Goal: Navigation & Orientation: Find specific page/section

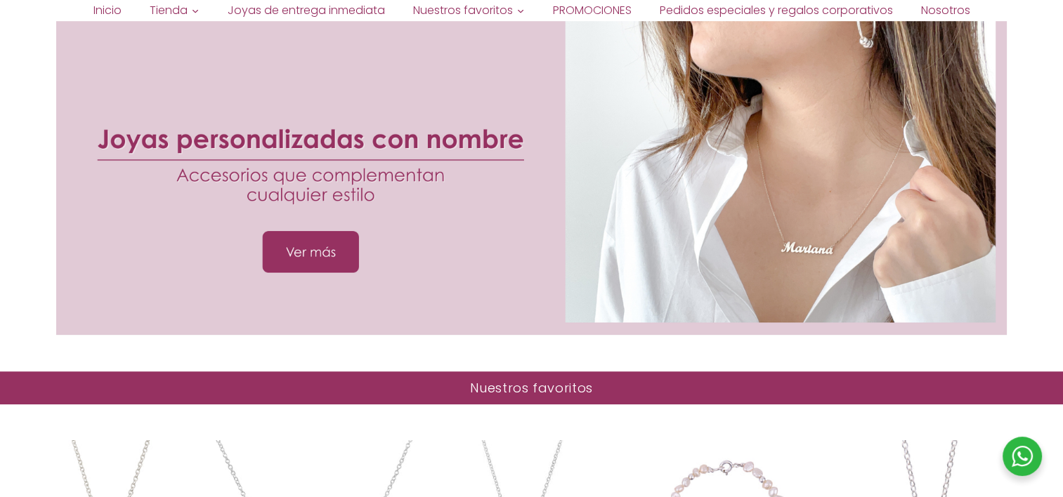
scroll to position [983, 0]
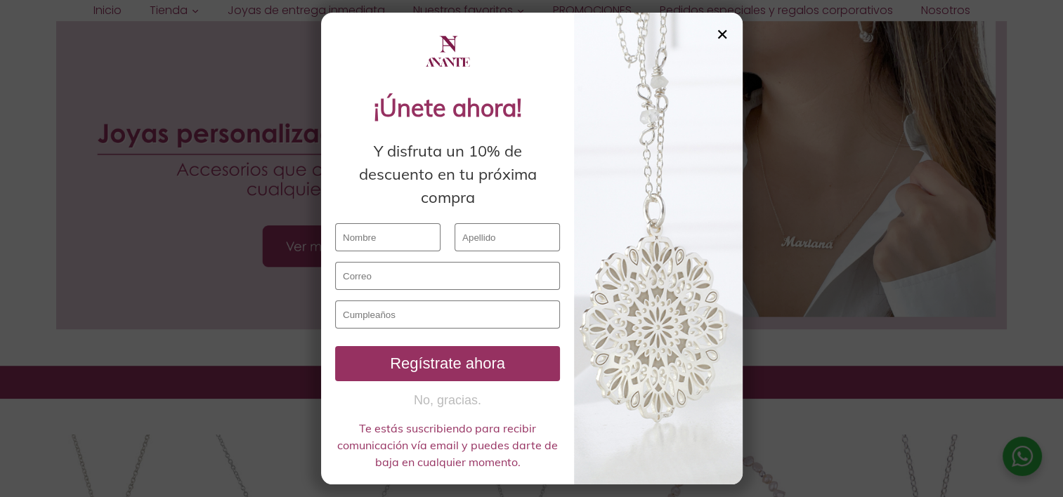
click at [719, 34] on div "✕" at bounding box center [722, 34] width 13 height 15
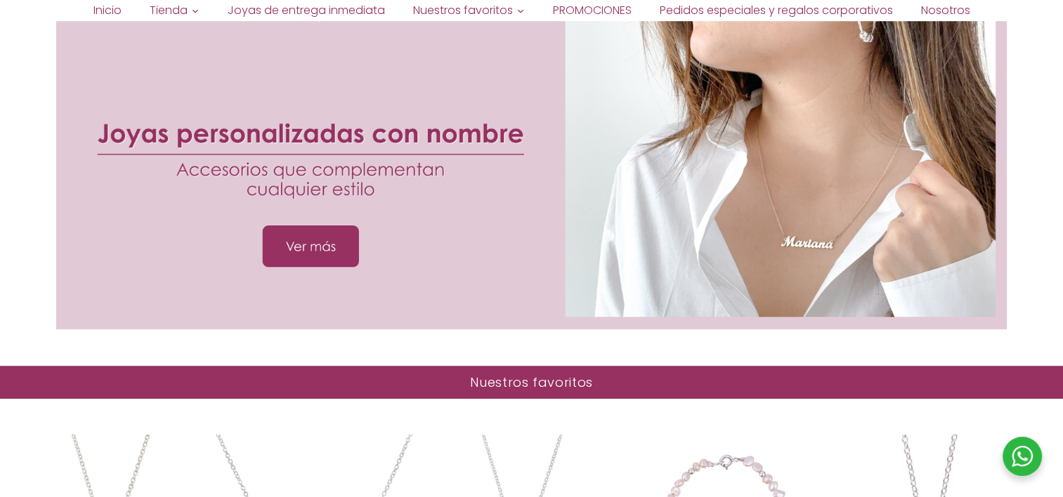
click at [797, 188] on div at bounding box center [531, 154] width 950 height 352
